Goal: Register for event/course

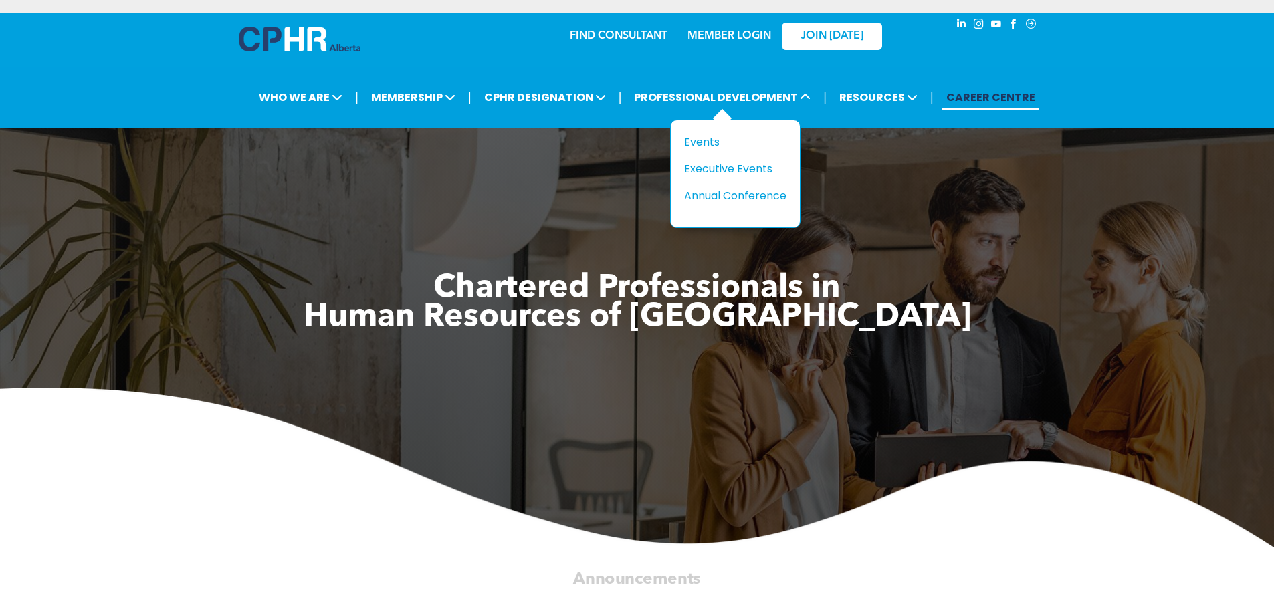
click at [701, 131] on div "Title Events Executive Events Annual Conference" at bounding box center [735, 174] width 130 height 108
click at [700, 143] on div "Events" at bounding box center [730, 142] width 92 height 17
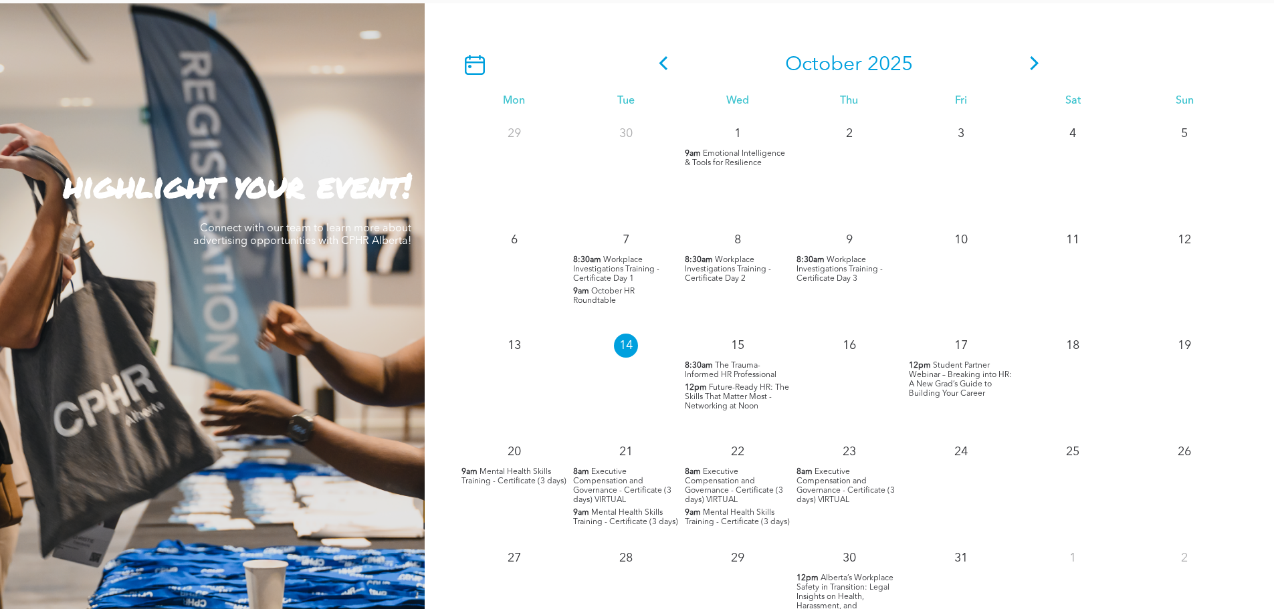
scroll to position [1204, 0]
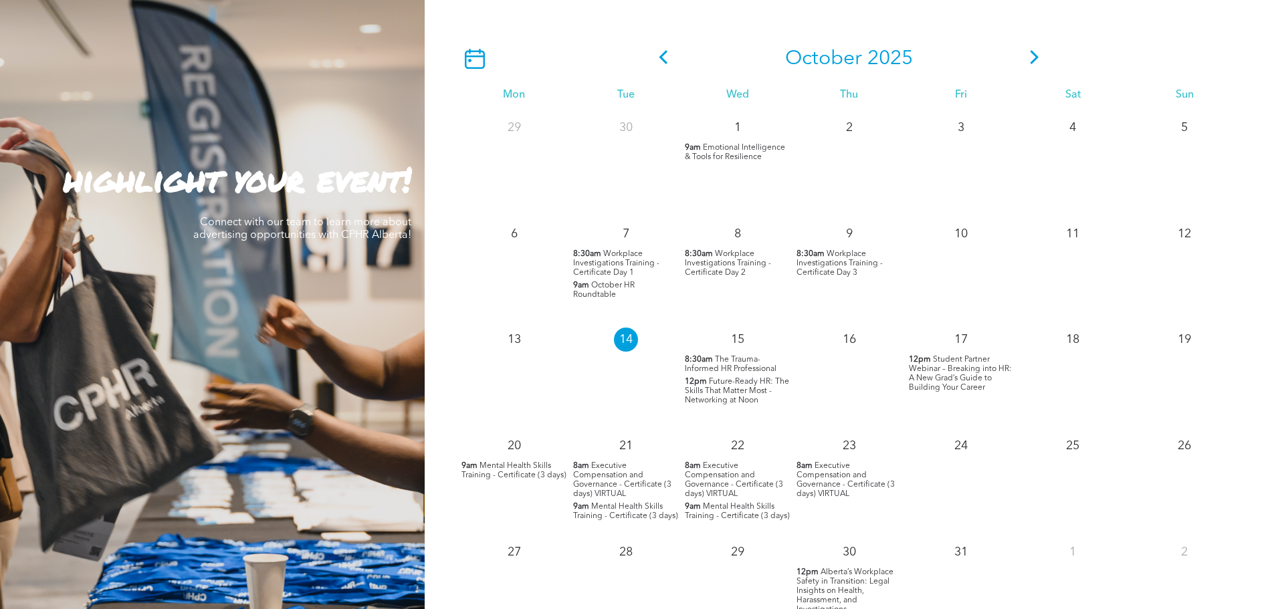
click at [1036, 64] on icon at bounding box center [1035, 57] width 20 height 14
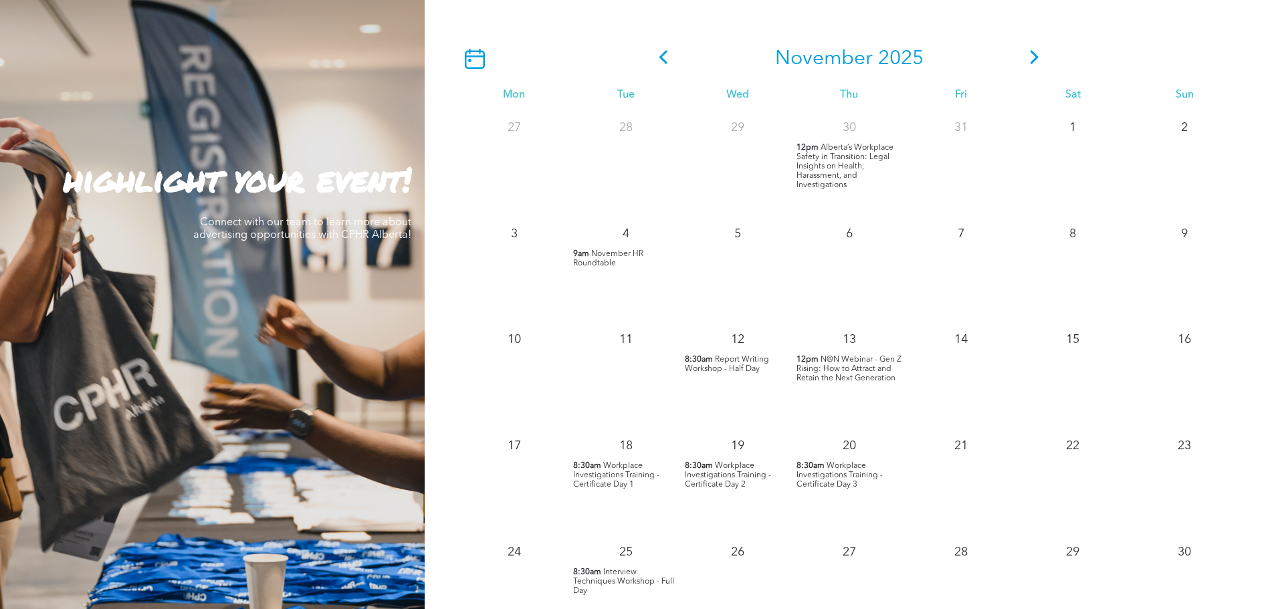
click at [1034, 60] on icon at bounding box center [1035, 57] width 20 height 14
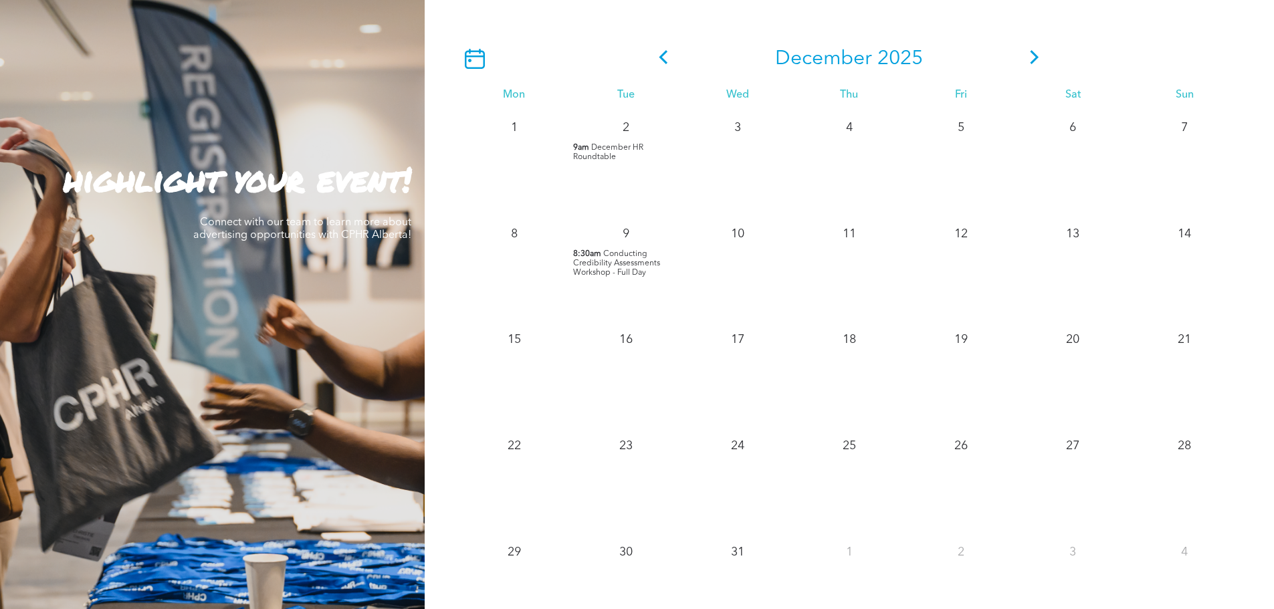
click at [1034, 60] on icon at bounding box center [1035, 57] width 20 height 14
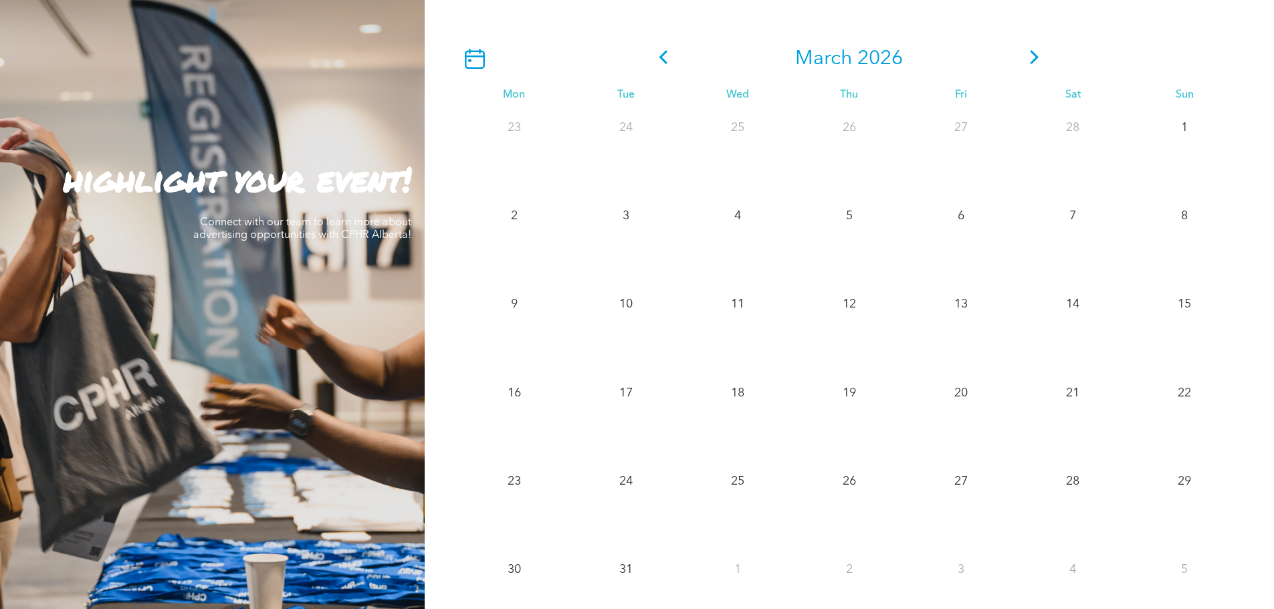
click at [1034, 60] on icon at bounding box center [1035, 57] width 20 height 14
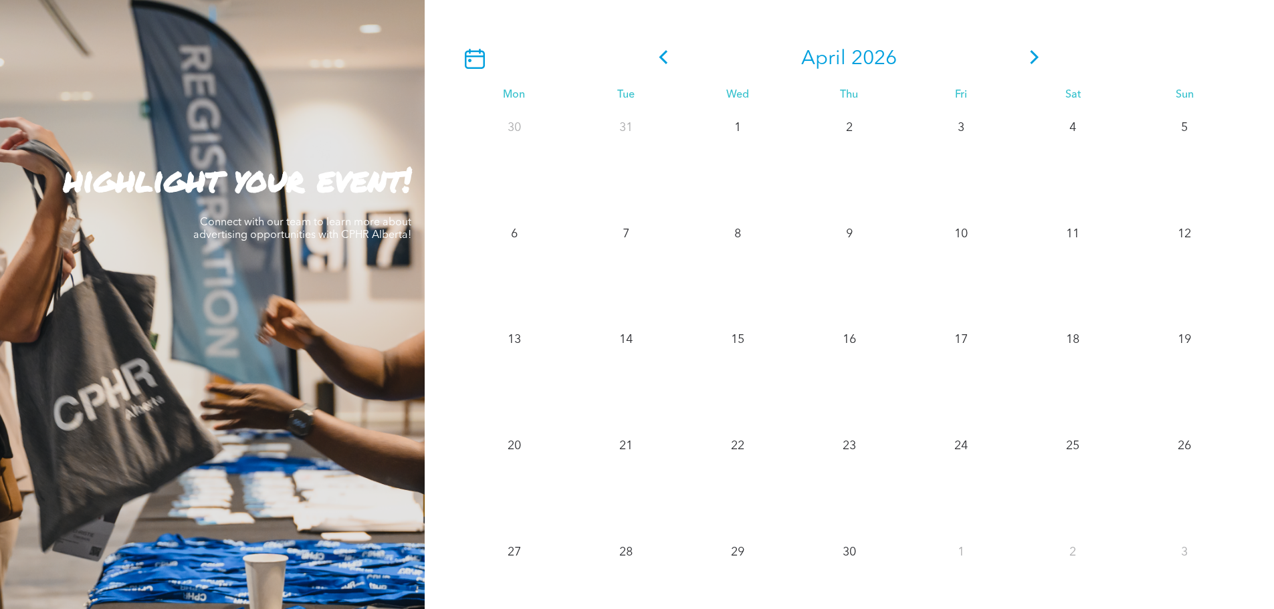
click at [673, 56] on icon at bounding box center [664, 57] width 20 height 14
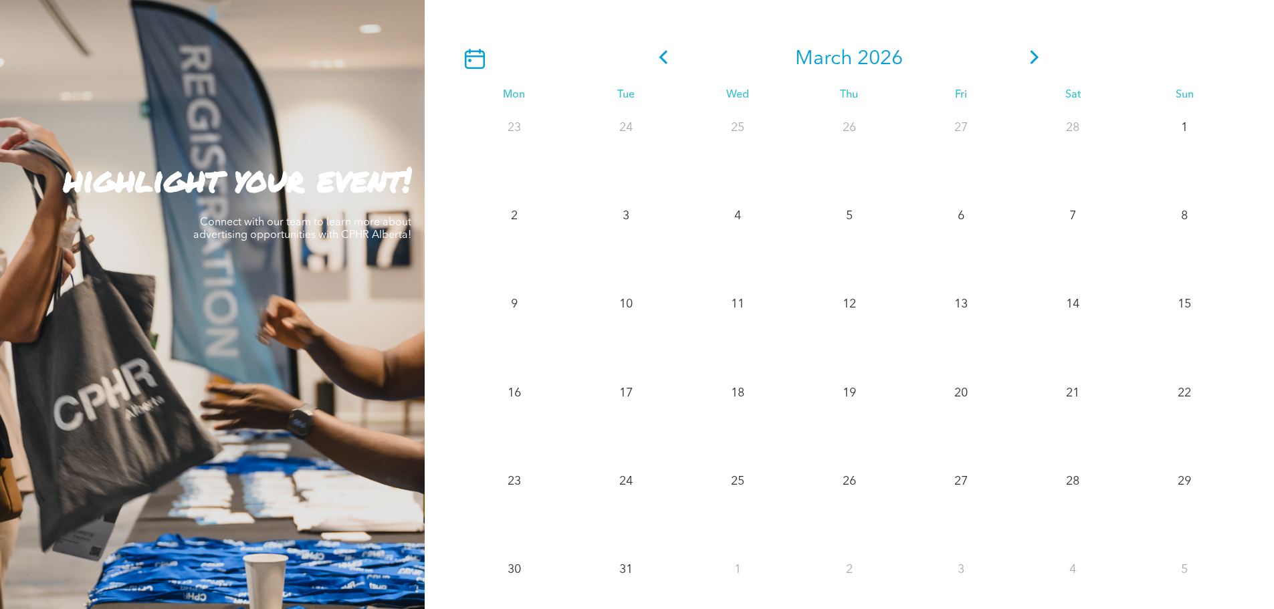
click at [668, 56] on icon at bounding box center [664, 57] width 20 height 14
click at [668, 57] on icon at bounding box center [664, 57] width 20 height 14
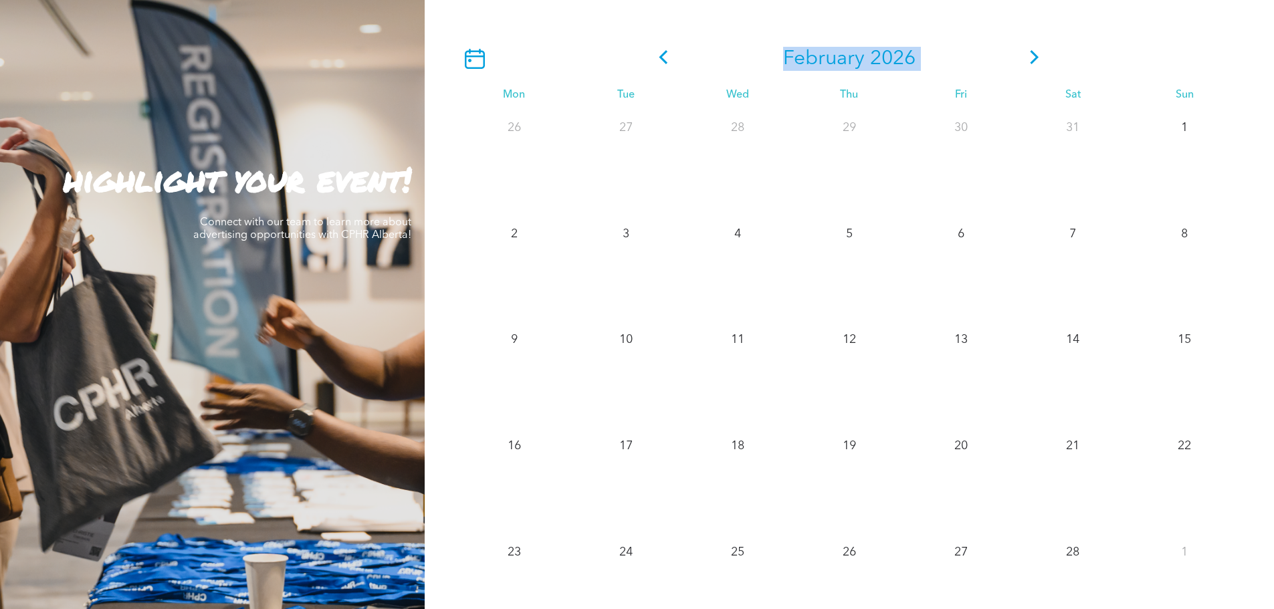
click at [668, 57] on icon at bounding box center [664, 57] width 20 height 14
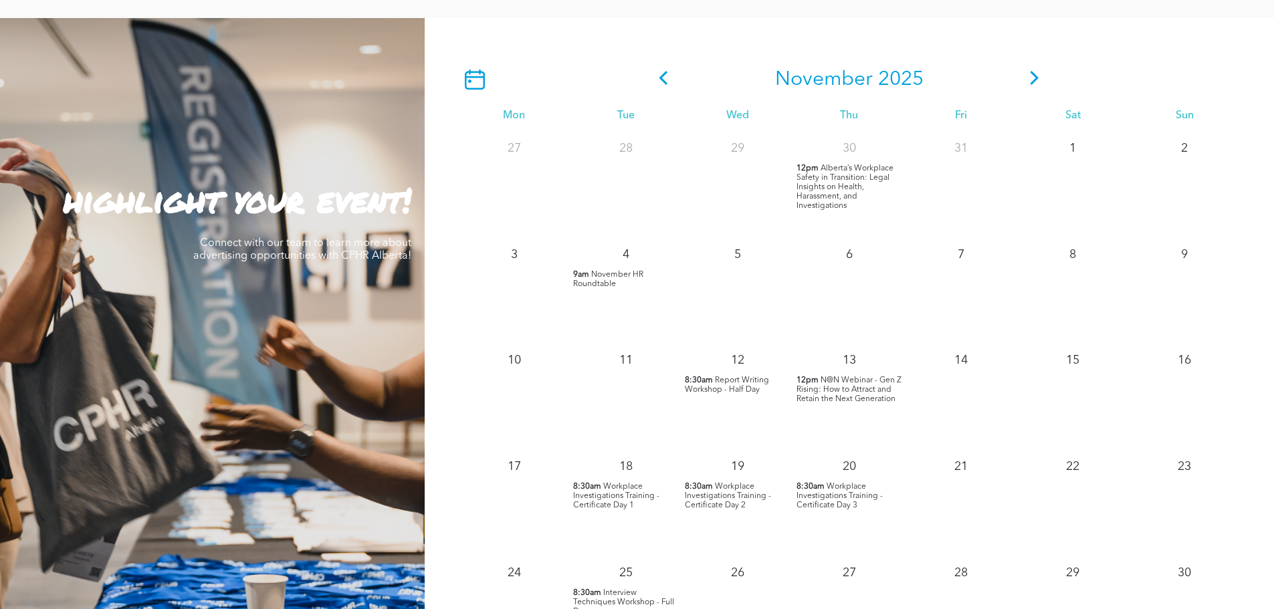
scroll to position [1271, 0]
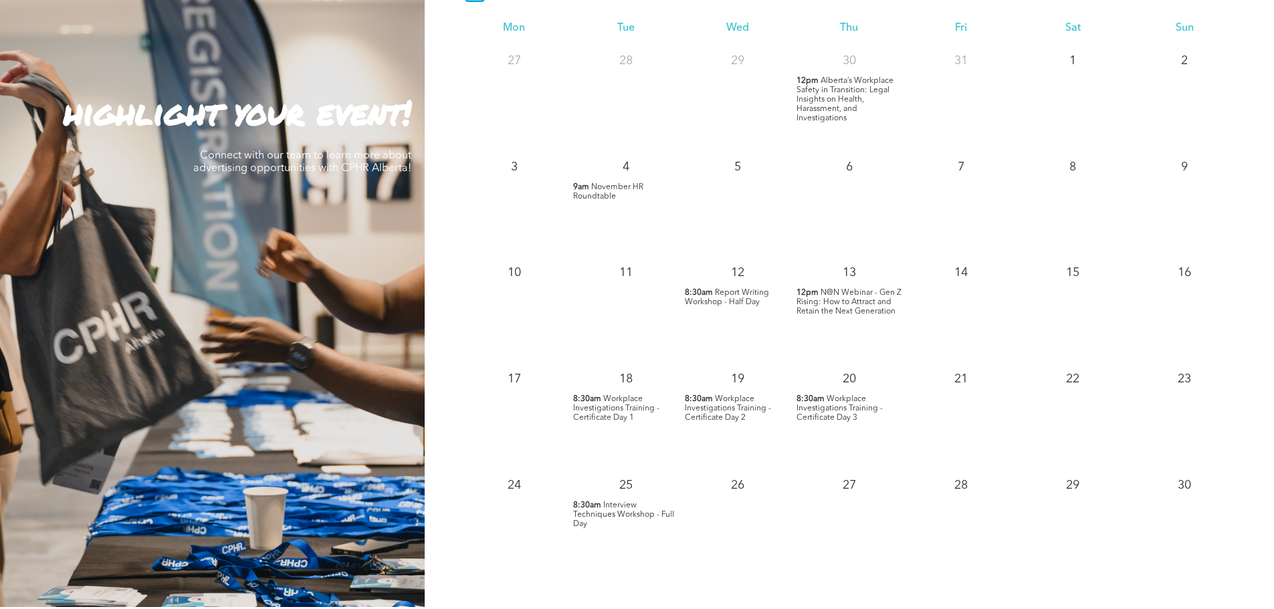
click at [584, 514] on span "Interview Techniques Workshop - Full Day" at bounding box center [623, 515] width 101 height 27
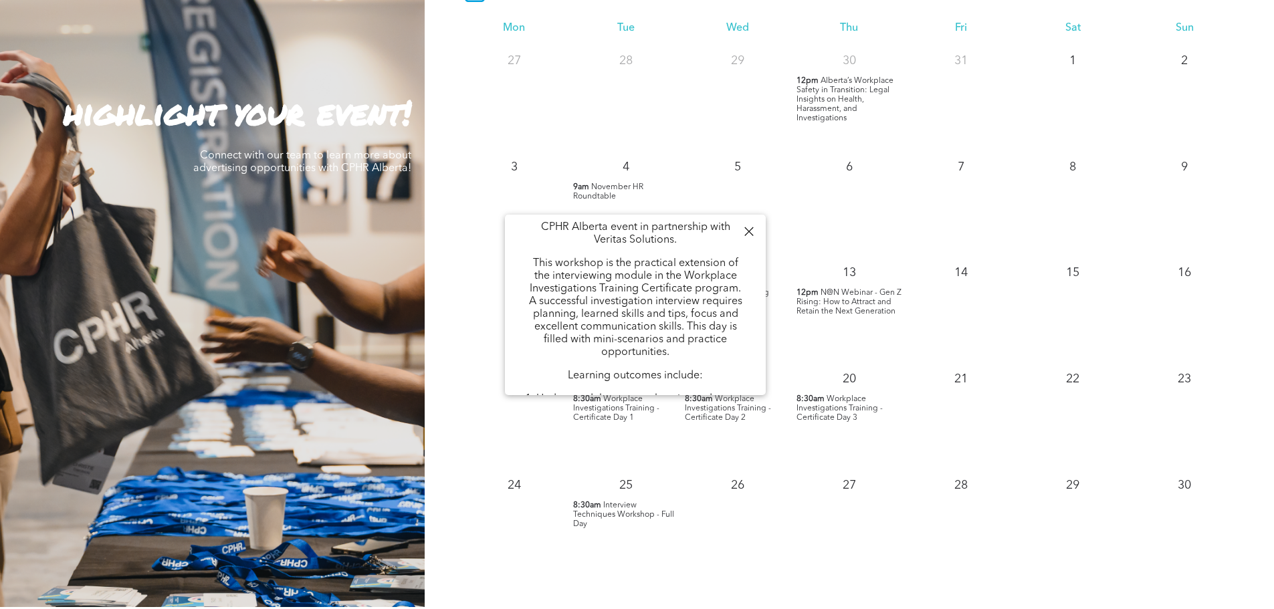
scroll to position [134, 0]
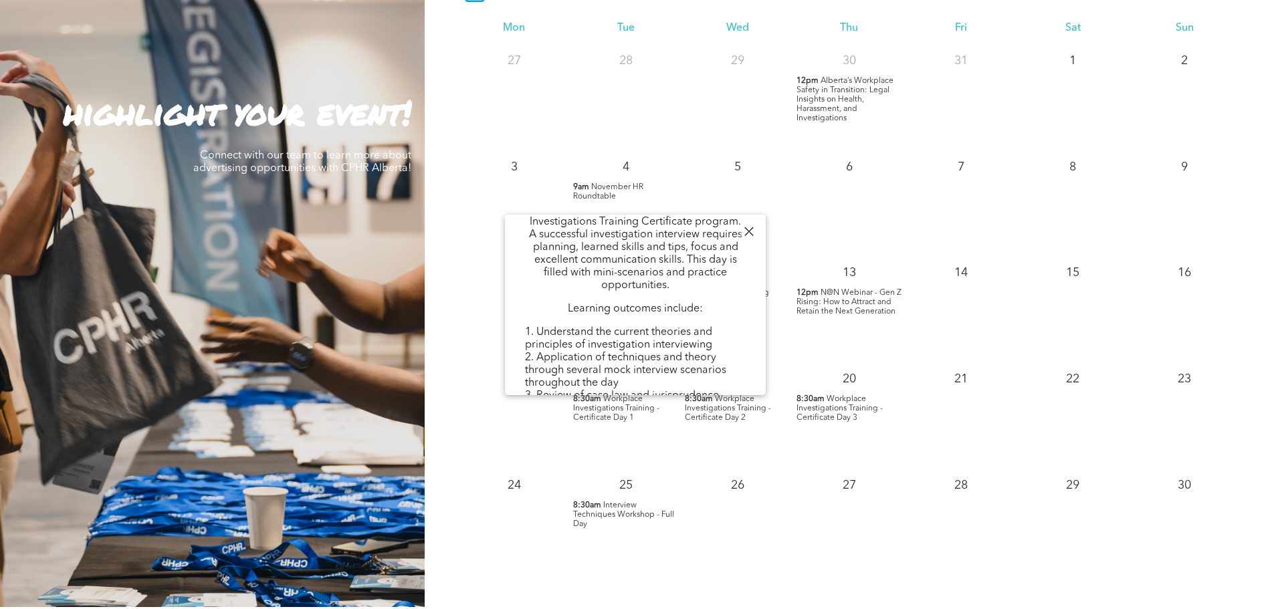
click at [659, 123] on div "28" at bounding box center [626, 96] width 112 height 106
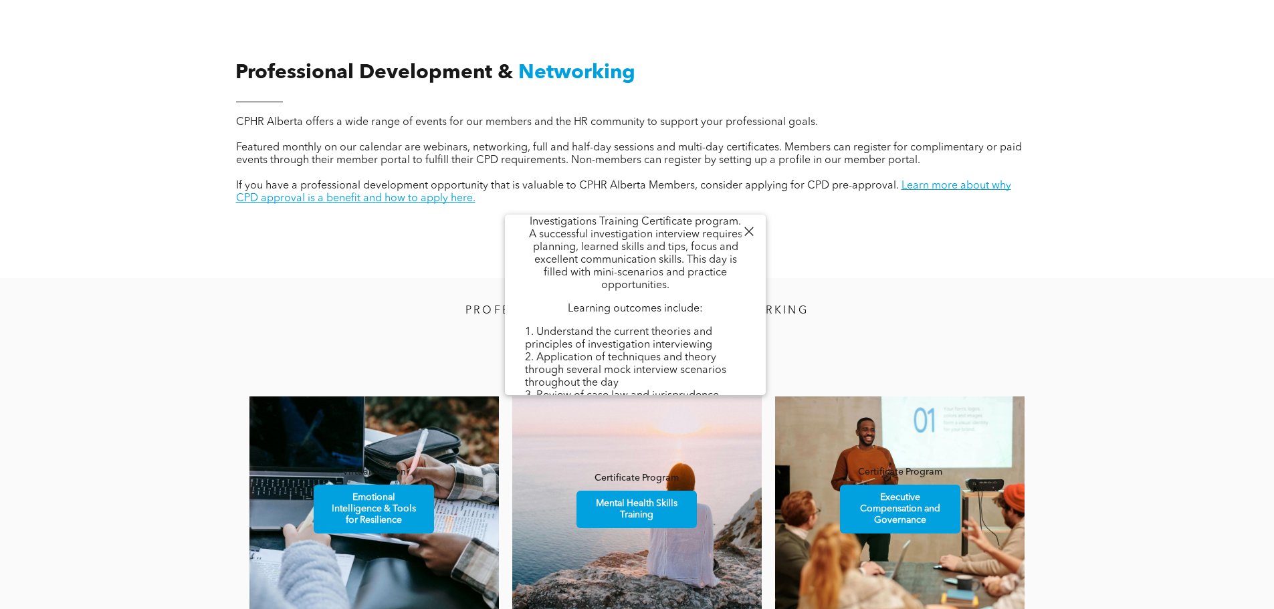
scroll to position [535, 0]
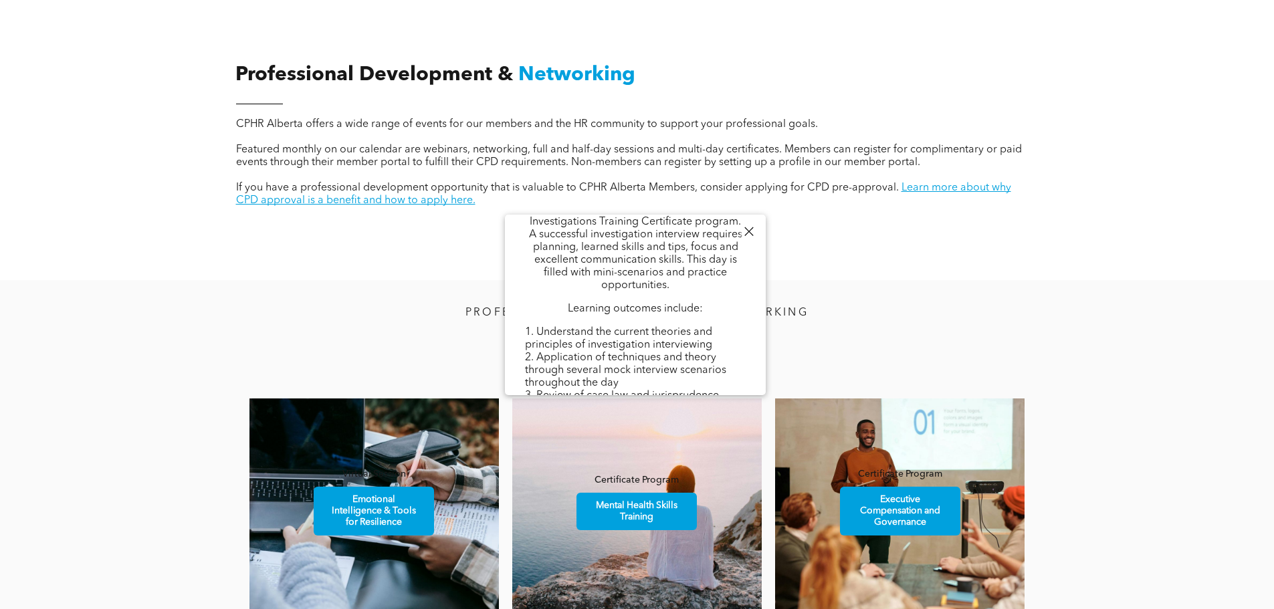
click at [1071, 234] on div "Professional Development & Networking CPHR Alberta offers a wide range of event…" at bounding box center [637, 154] width 1274 height 251
click at [744, 229] on div at bounding box center [749, 232] width 18 height 18
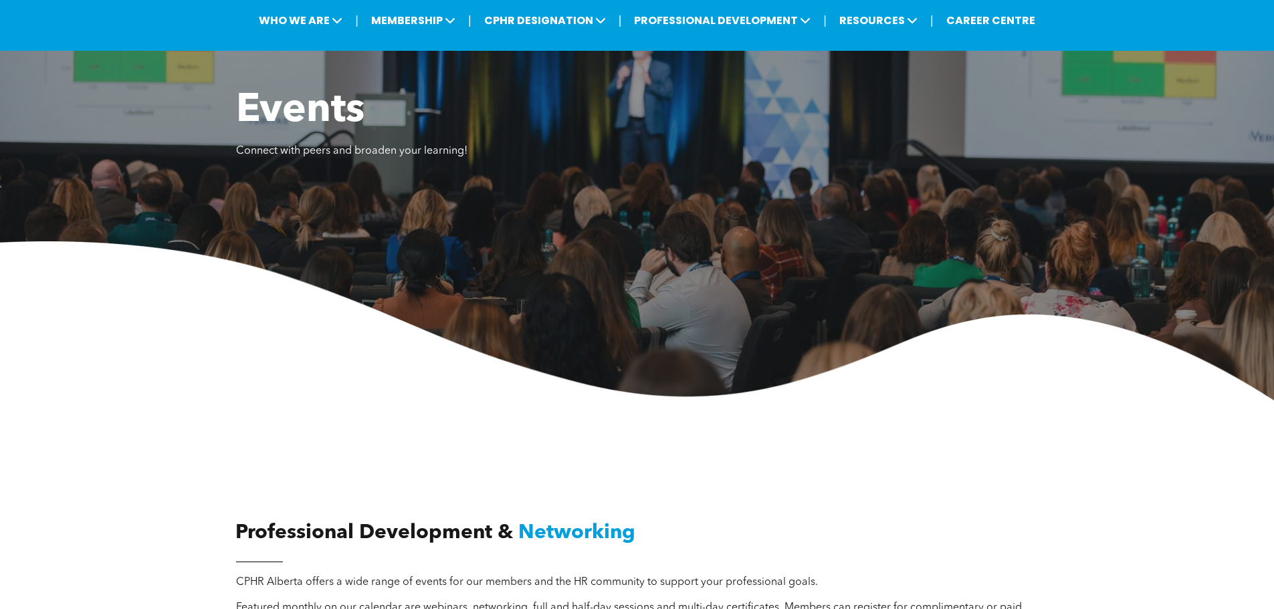
scroll to position [0, 0]
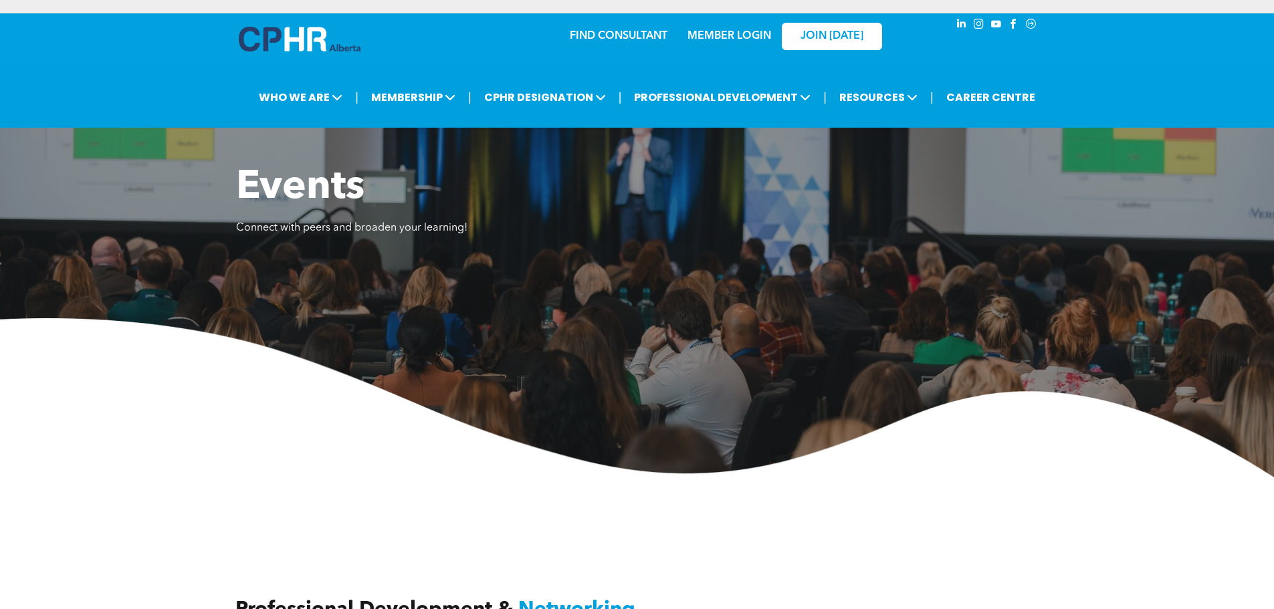
click at [697, 31] on link "MEMBER LOGIN" at bounding box center [730, 36] width 84 height 11
